Goal: Check status: Check status

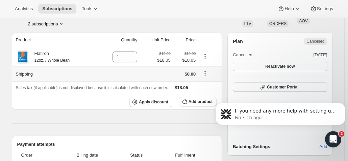
scroll to position [47, 0]
click at [49, 25] on button "2 subscriptions" at bounding box center [46, 24] width 37 height 7
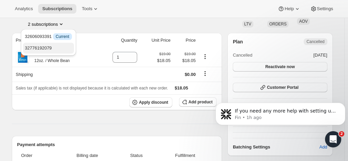
click at [43, 50] on span "32776192079" at bounding box center [38, 47] width 27 height 5
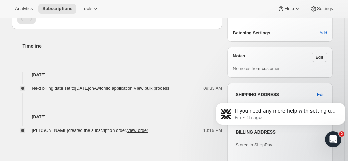
scroll to position [198, 0]
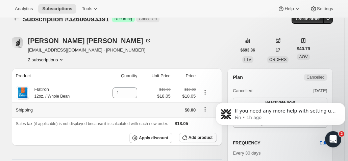
scroll to position [12, 0]
click at [34, 59] on button "2 subscriptions" at bounding box center [46, 59] width 37 height 7
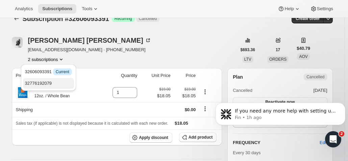
click at [46, 87] on button "32776192079" at bounding box center [48, 83] width 51 height 11
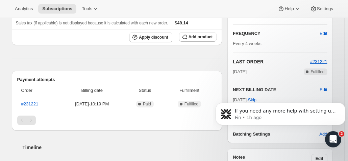
scroll to position [130, 0]
